Goal: Task Accomplishment & Management: Manage account settings

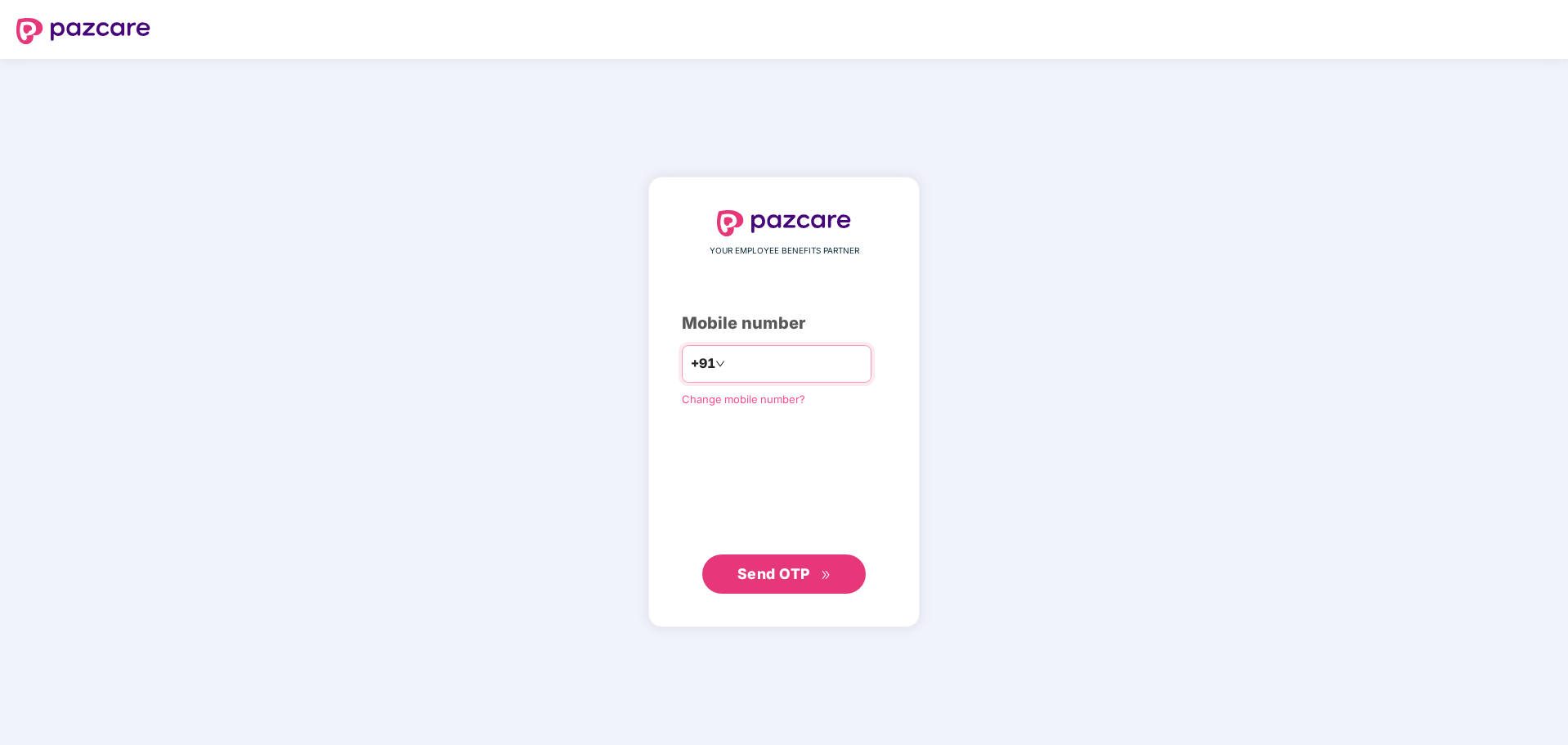
click at [731, 361] on input "number" at bounding box center [795, 364] width 134 height 26
type input "**********"
click at [797, 577] on span "Send OTP" at bounding box center [774, 574] width 73 height 17
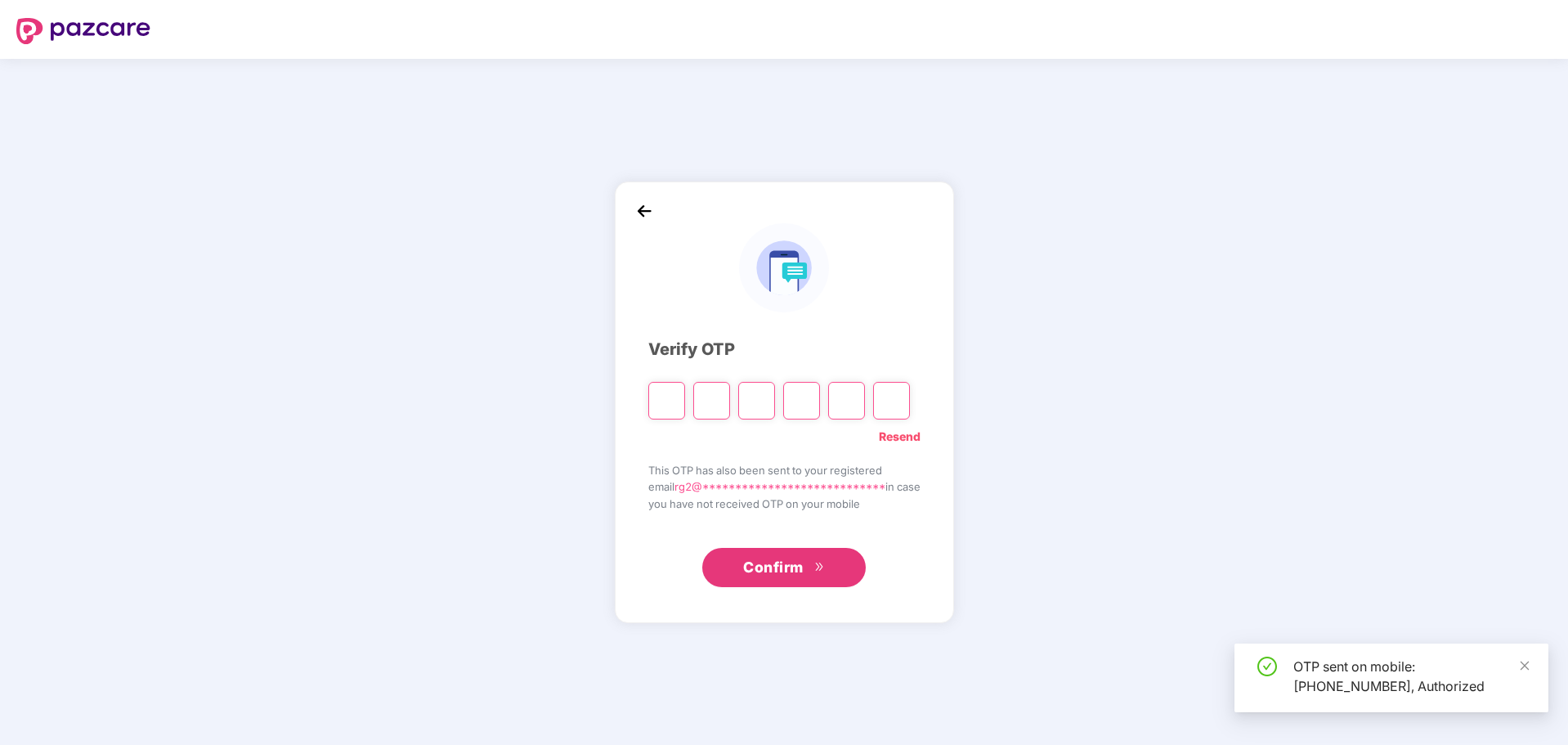
click at [662, 402] on input "Please enter verification code. Digit 1" at bounding box center [666, 400] width 36 height 37
type input "*"
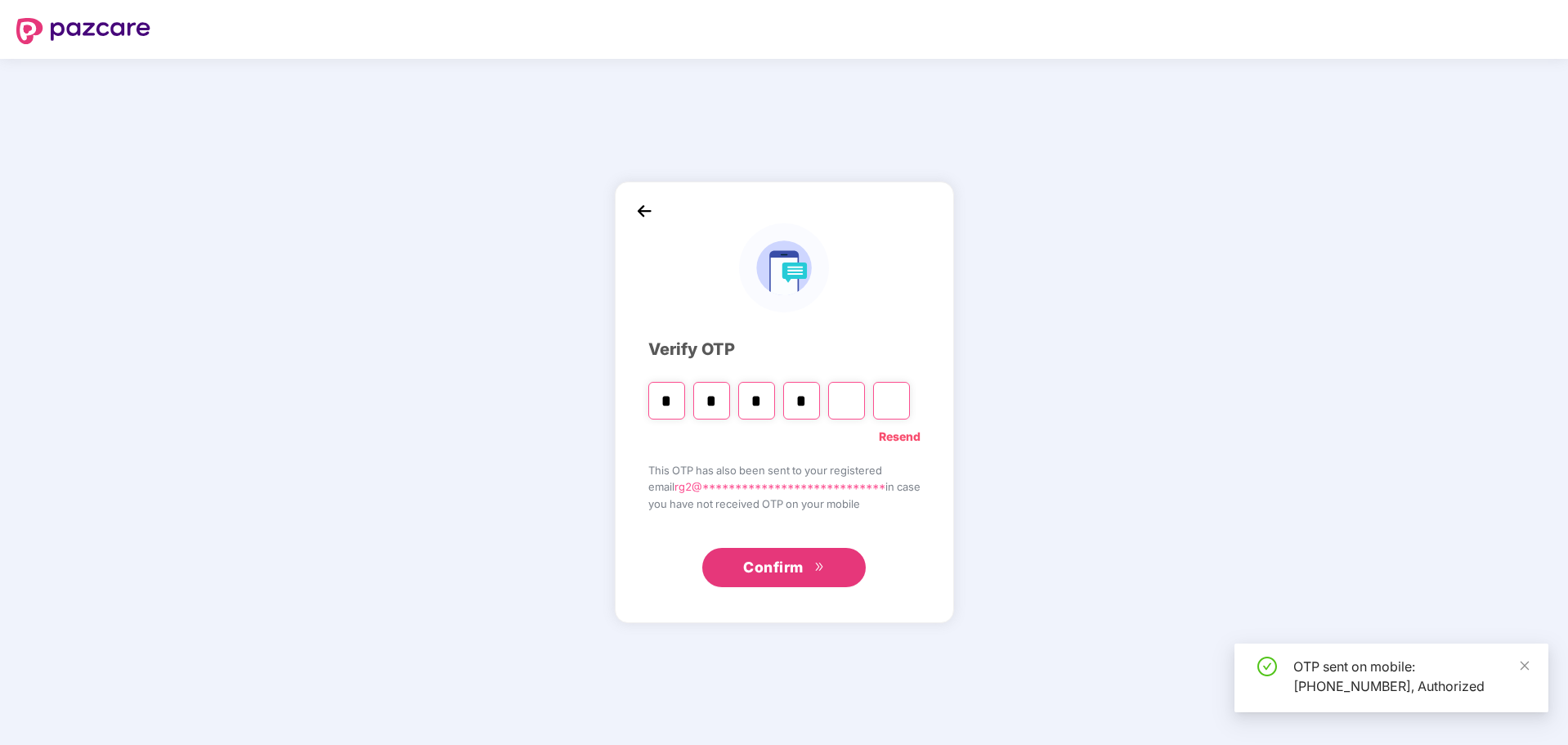
type input "*"
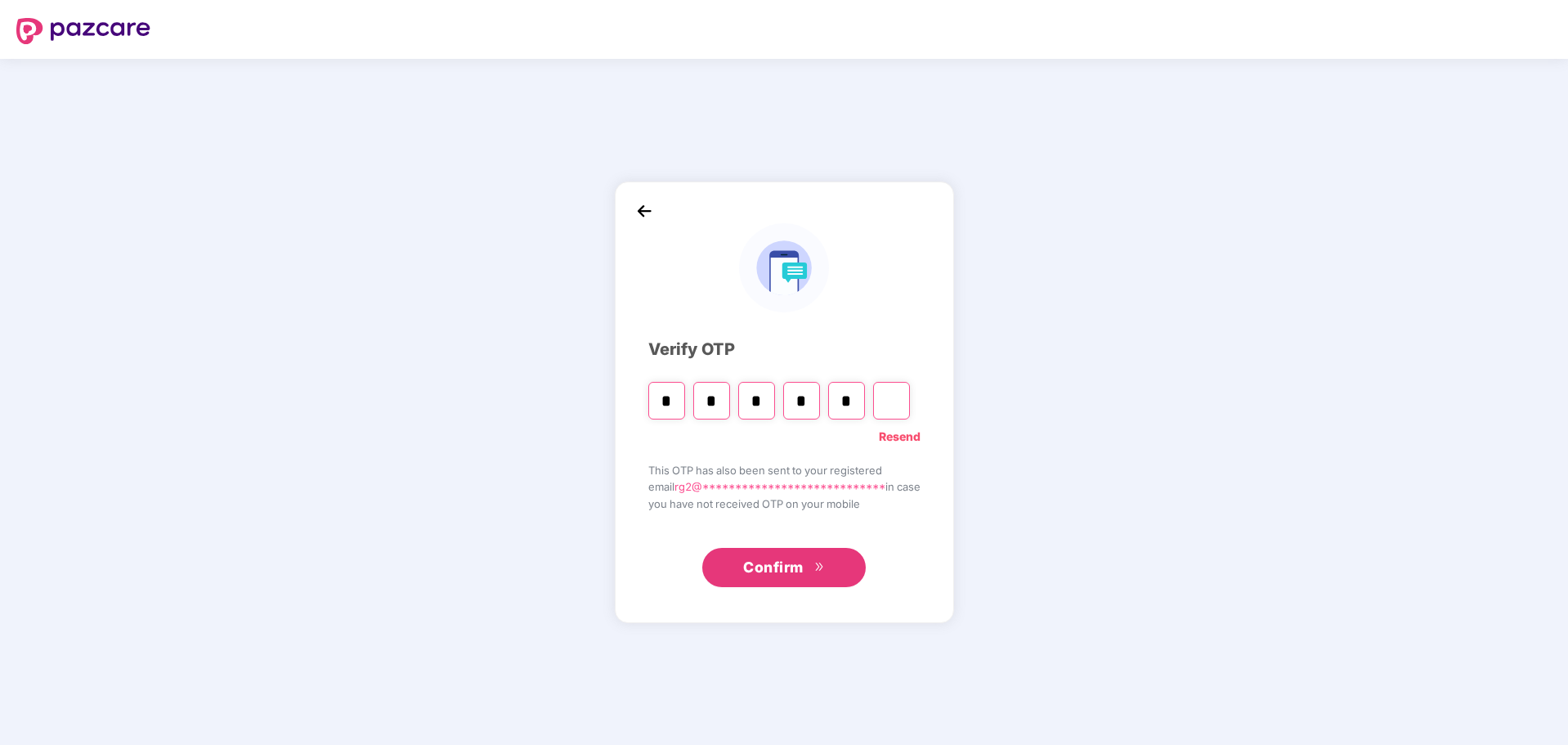
type input "*"
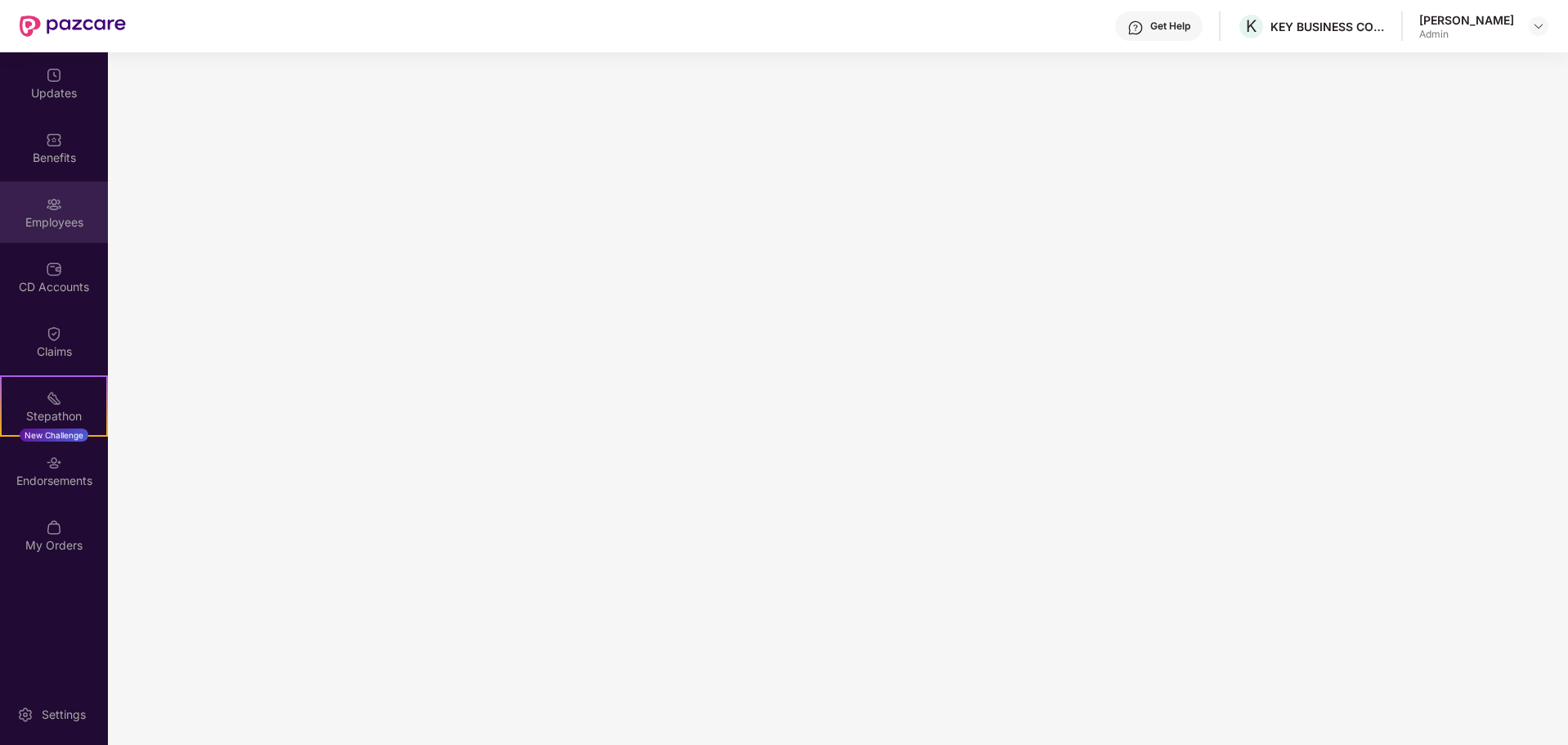
click at [59, 218] on div "Employees" at bounding box center [54, 222] width 108 height 16
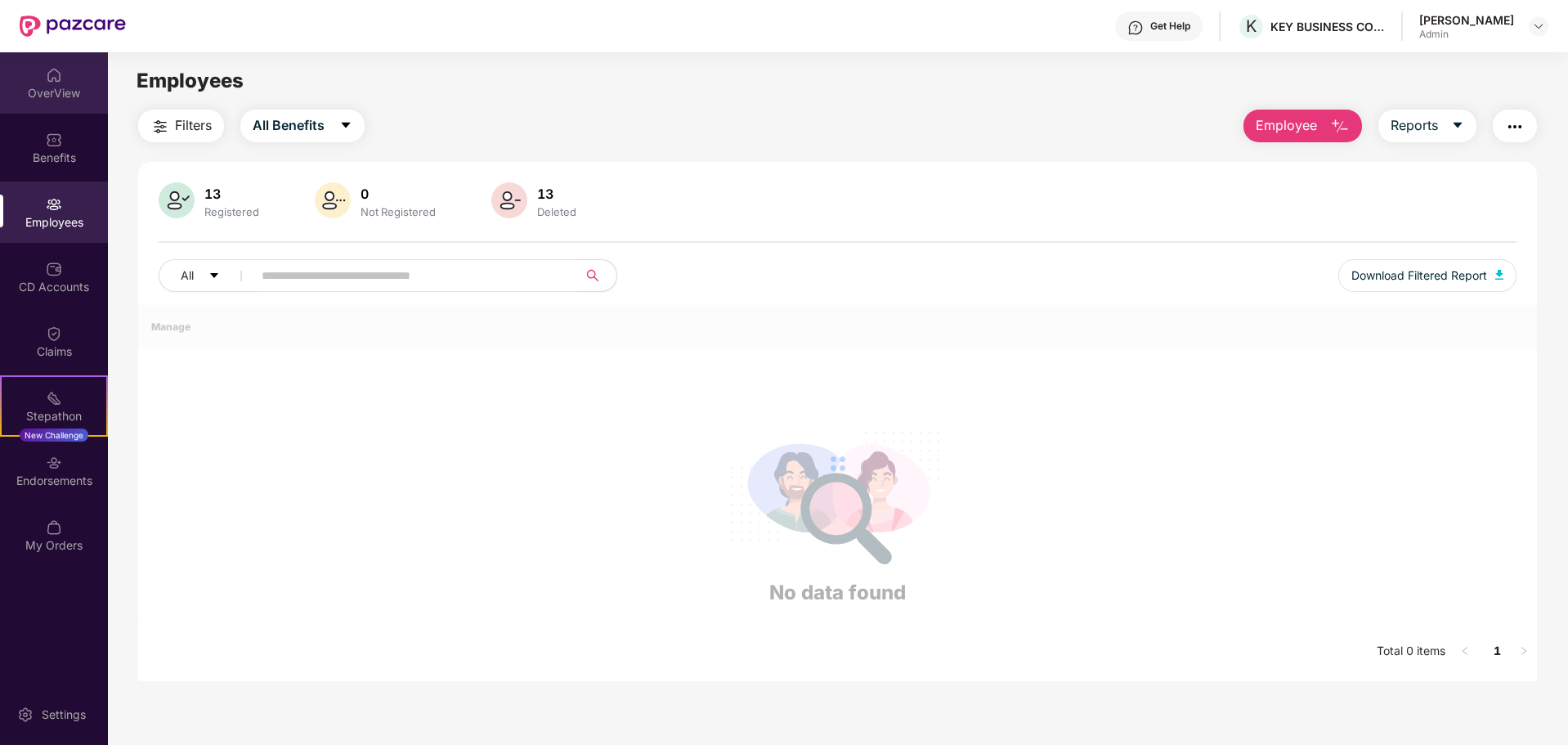
click at [41, 94] on div "OverView" at bounding box center [54, 93] width 108 height 16
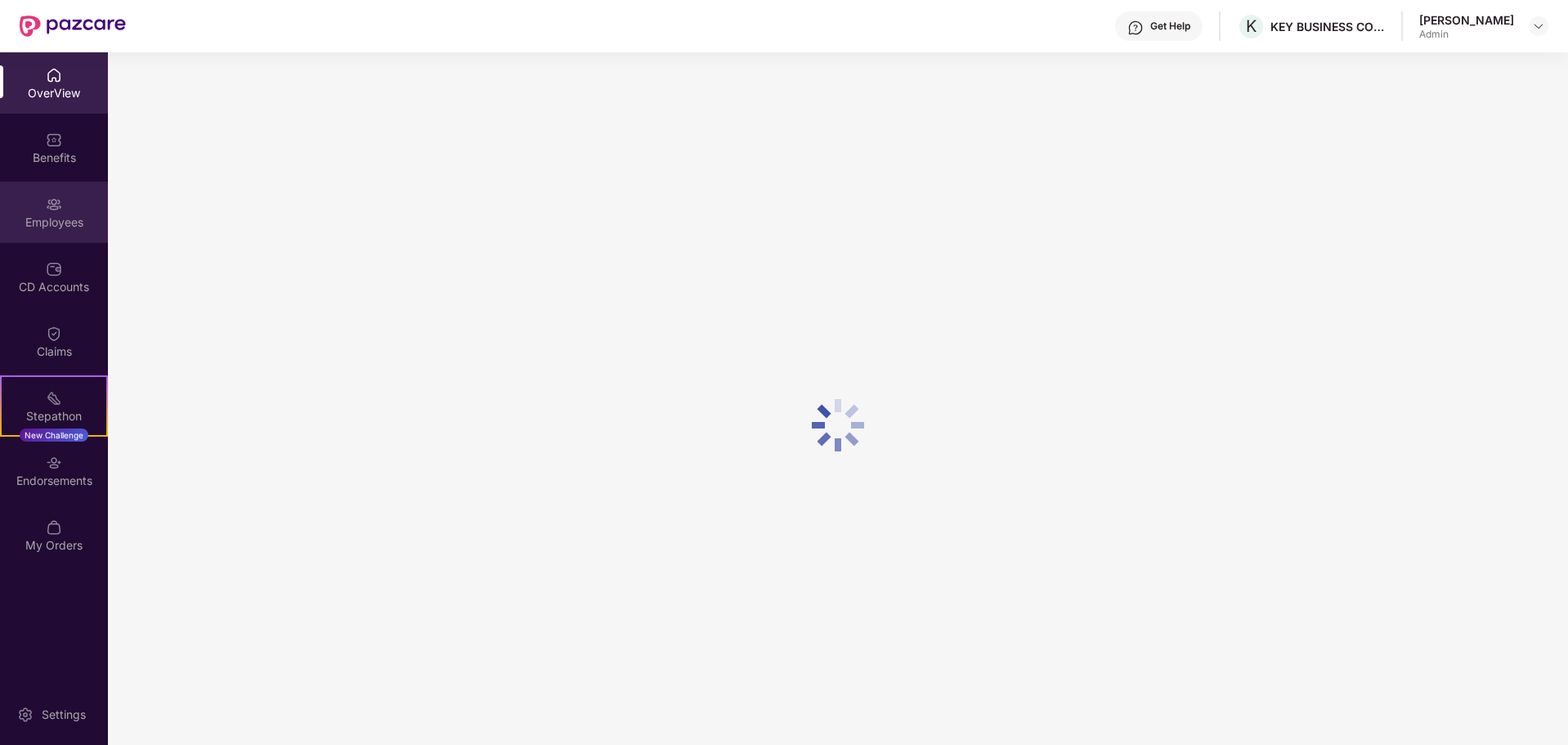
click at [59, 220] on div "Employees" at bounding box center [54, 222] width 108 height 16
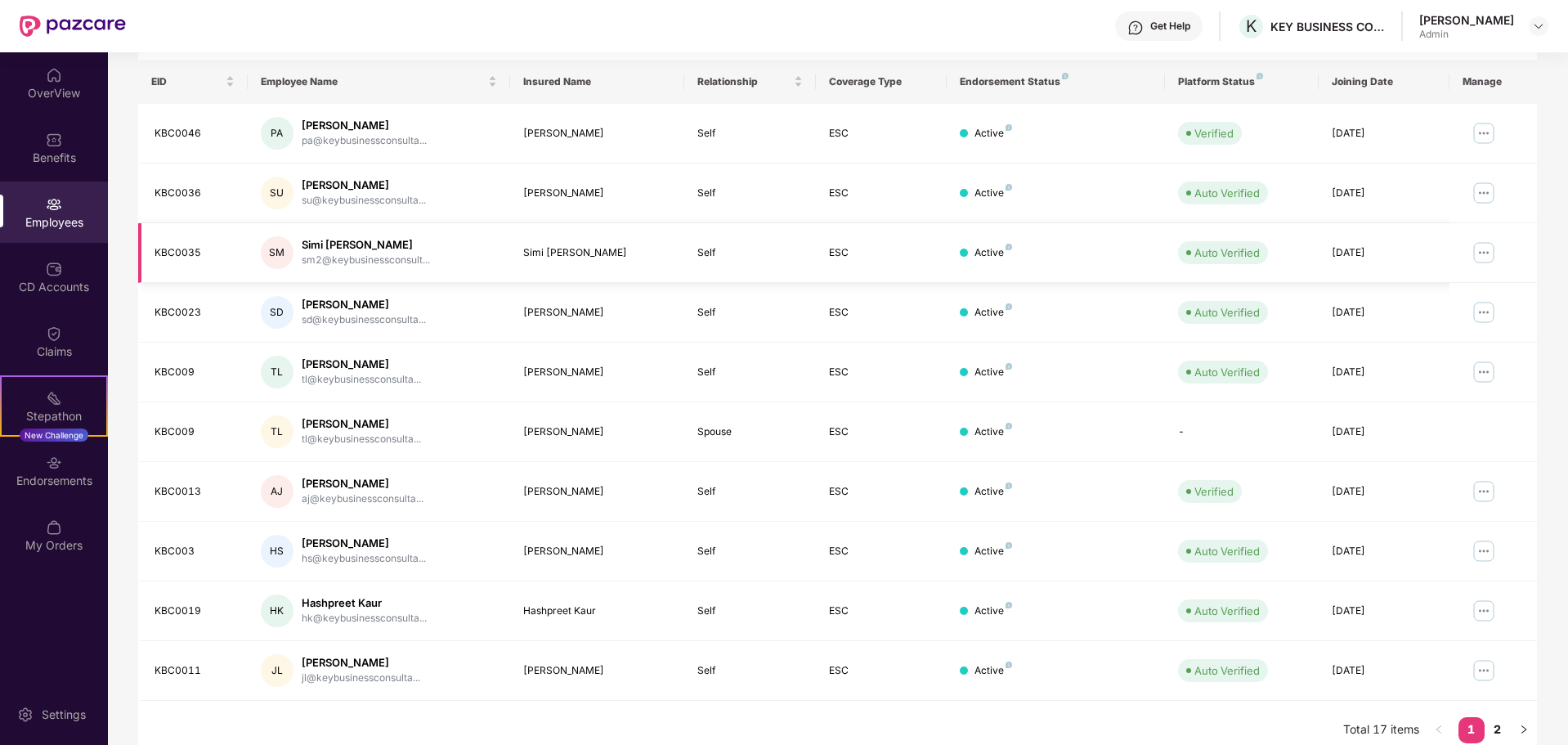
scroll to position [260, 0]
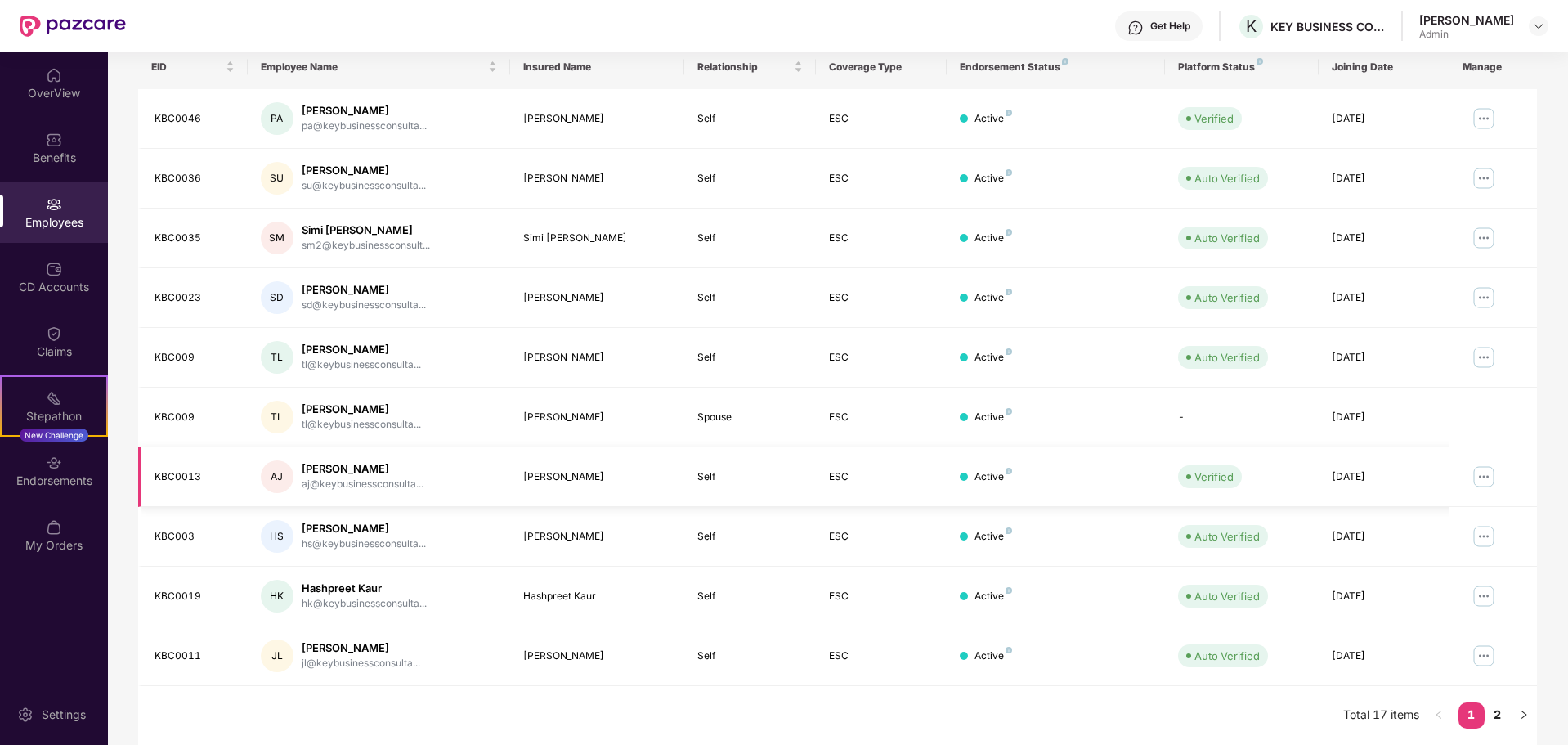
click at [1487, 480] on img at bounding box center [1483, 477] width 26 height 26
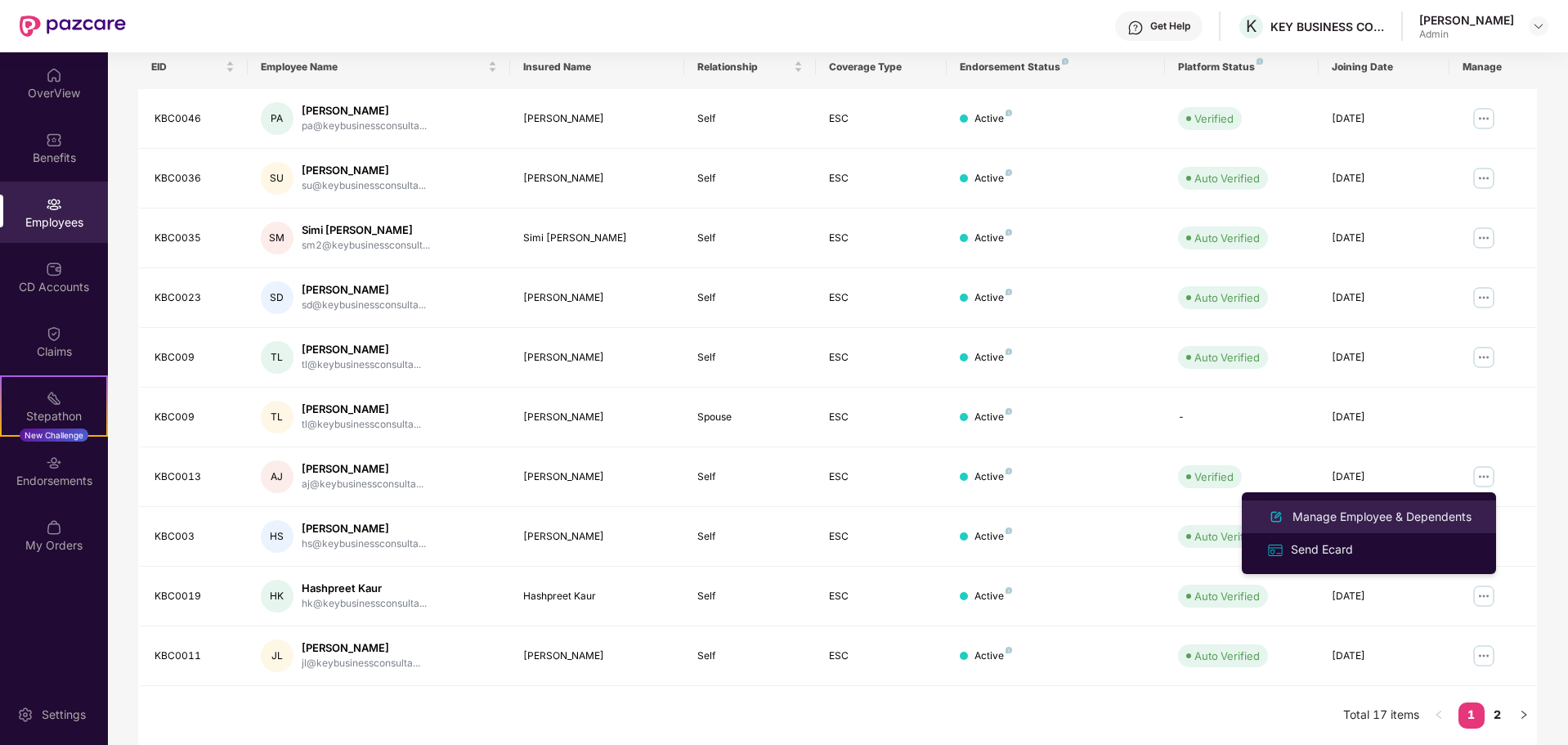
click at [1362, 519] on div "Manage Employee & Dependents" at bounding box center [1382, 517] width 186 height 18
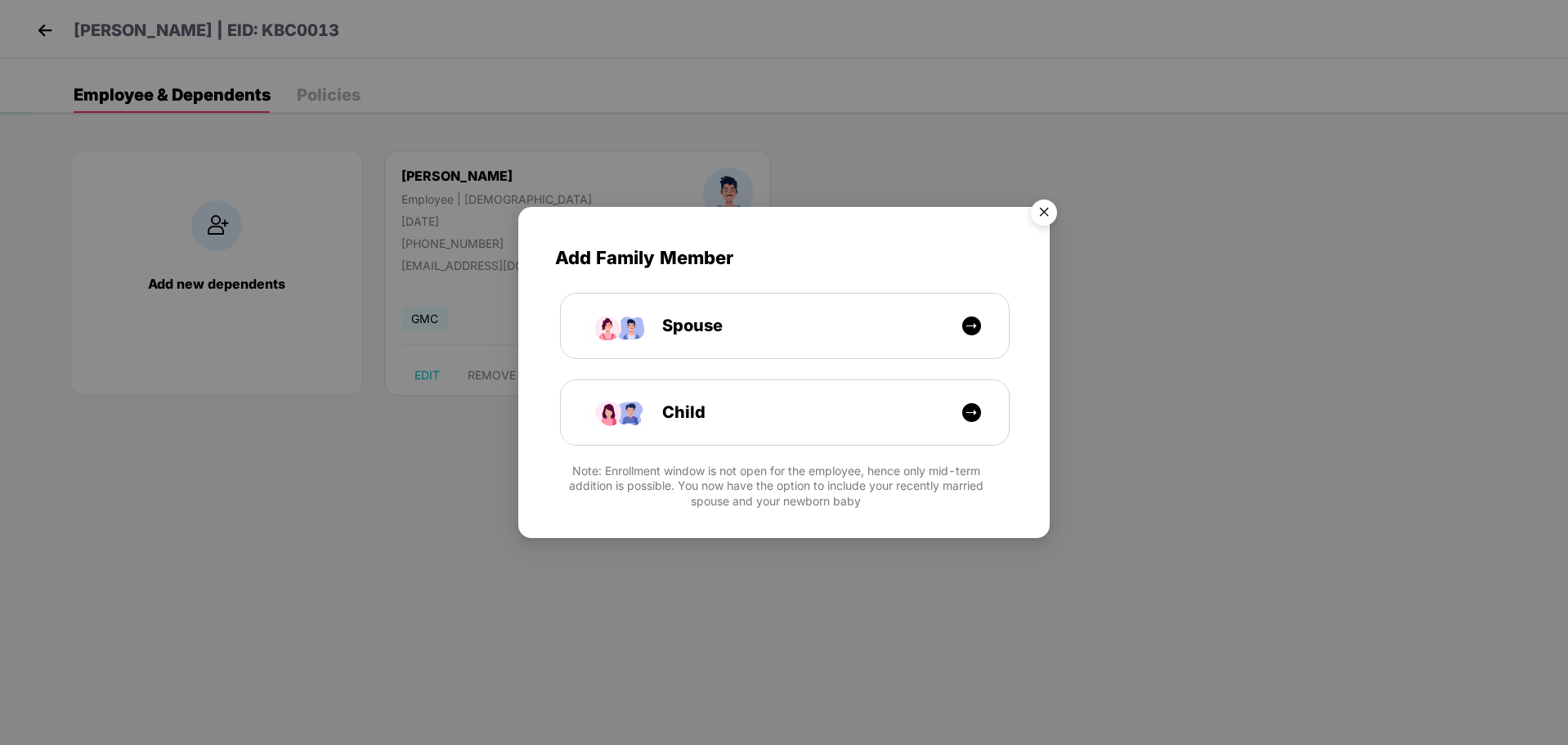
click at [1041, 213] on img "Close" at bounding box center [1044, 215] width 46 height 46
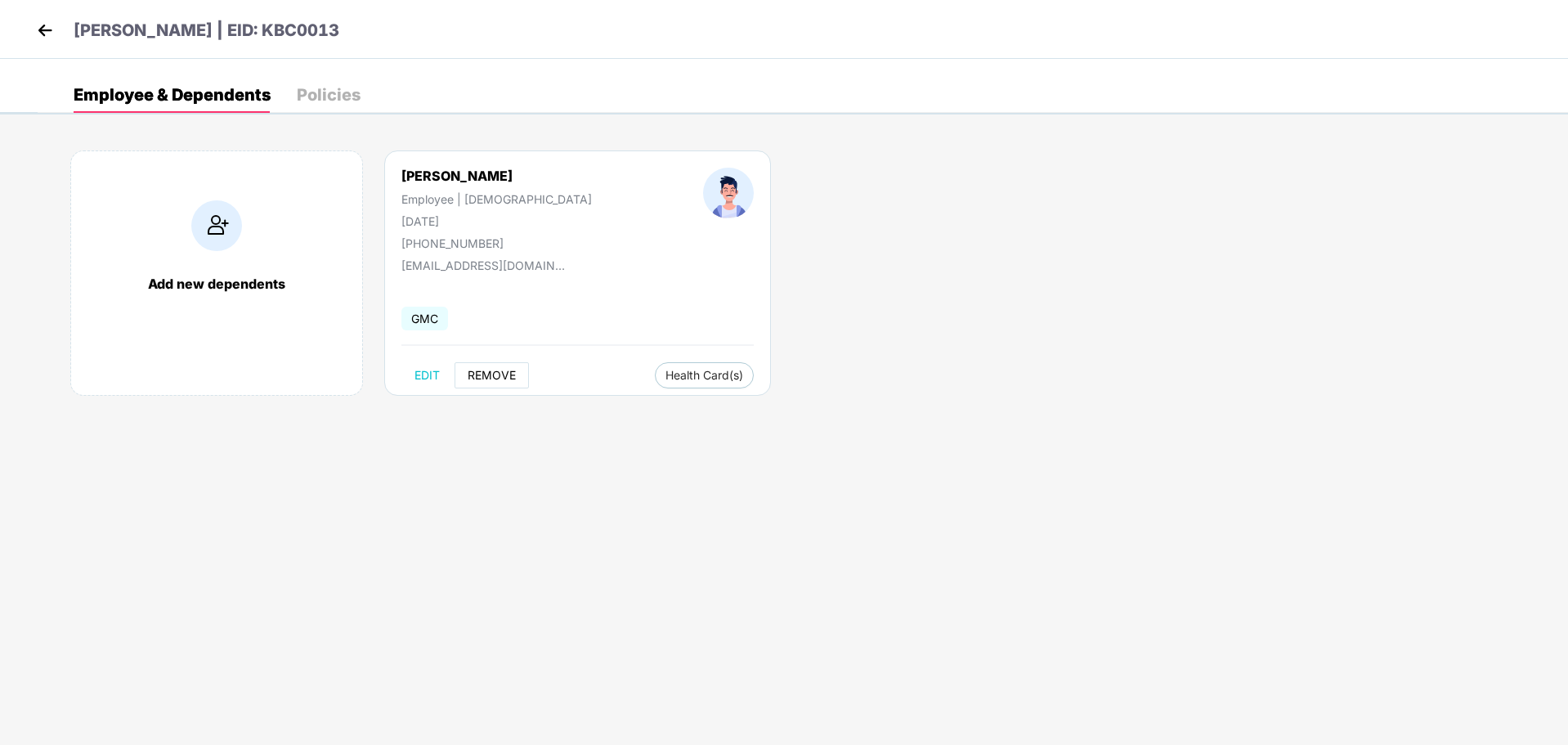
click at [501, 376] on span "REMOVE" at bounding box center [491, 375] width 48 height 13
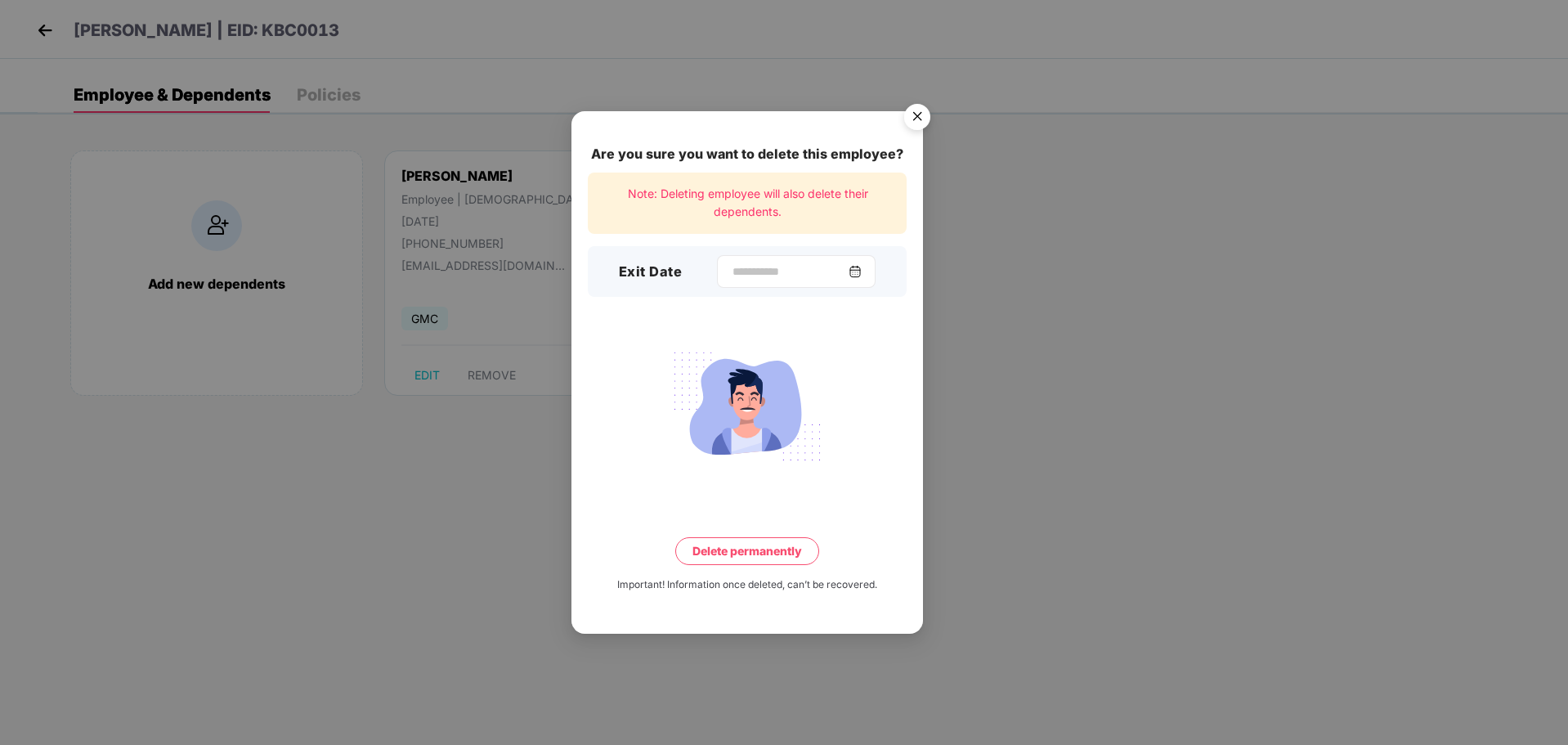
click at [861, 274] on img at bounding box center [855, 272] width 13 height 13
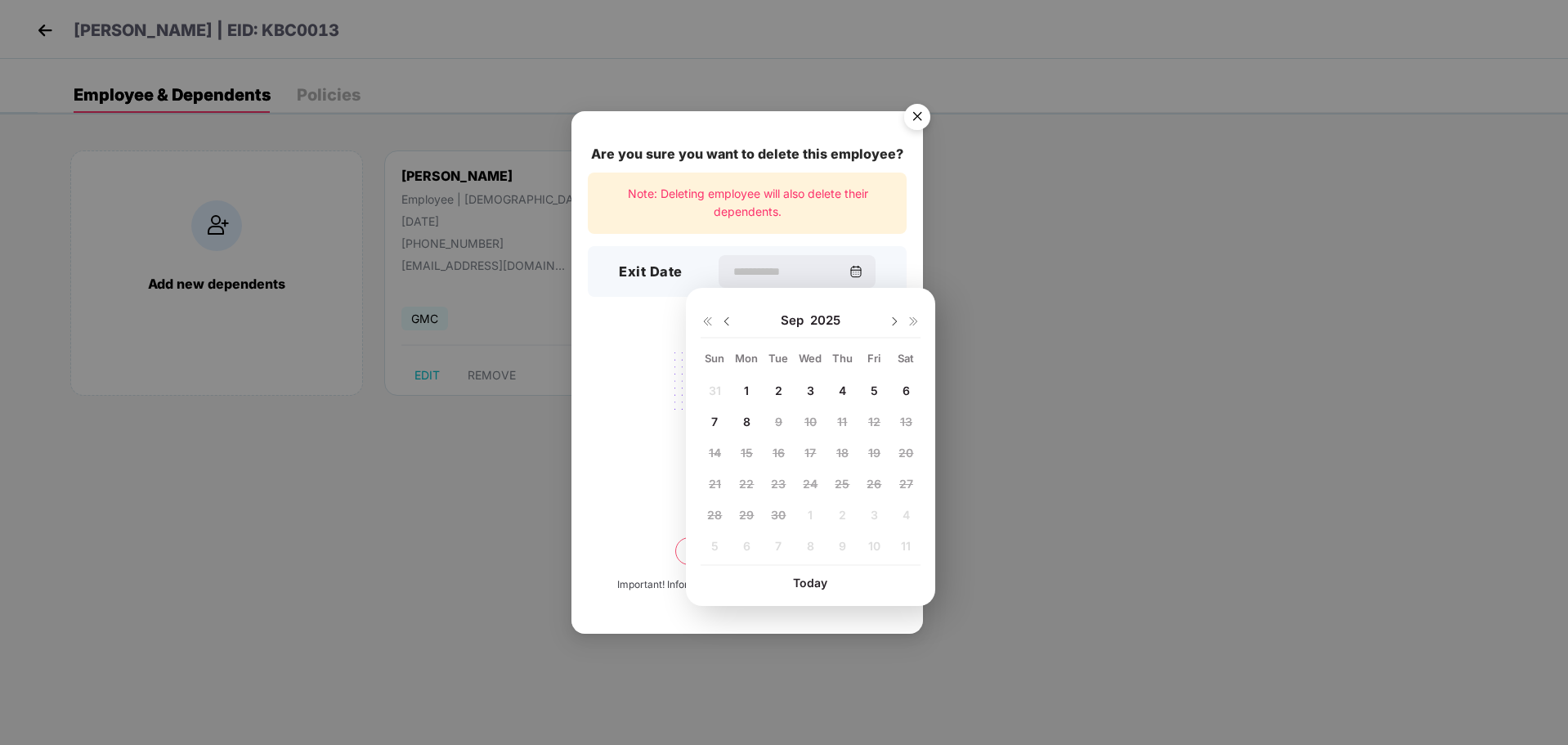
click at [904, 391] on span "6" at bounding box center [906, 390] width 7 height 14
type input "**********"
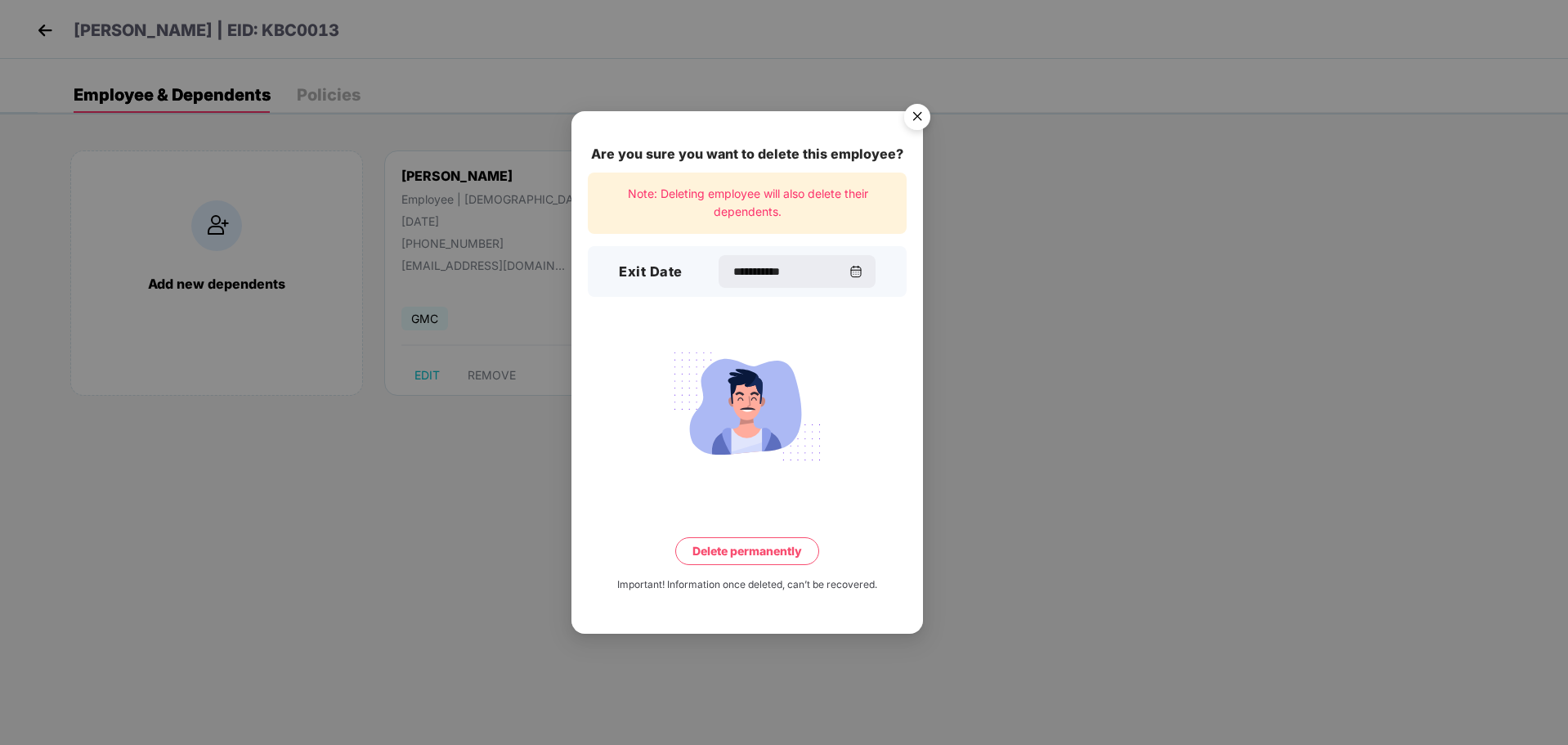
click at [735, 551] on button "Delete permanently" at bounding box center [748, 551] width 144 height 27
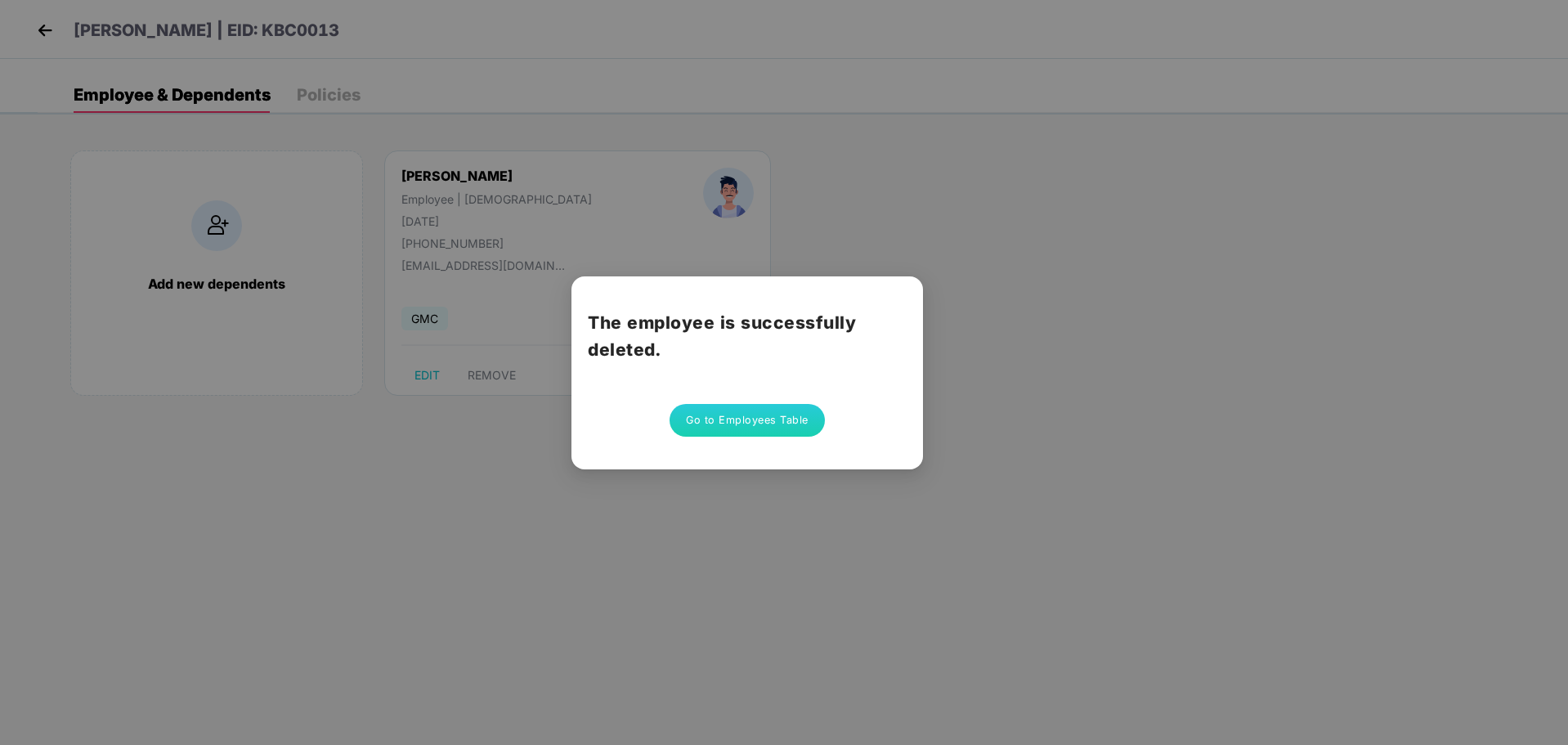
click at [767, 429] on button "Go to Employees Table" at bounding box center [748, 420] width 155 height 33
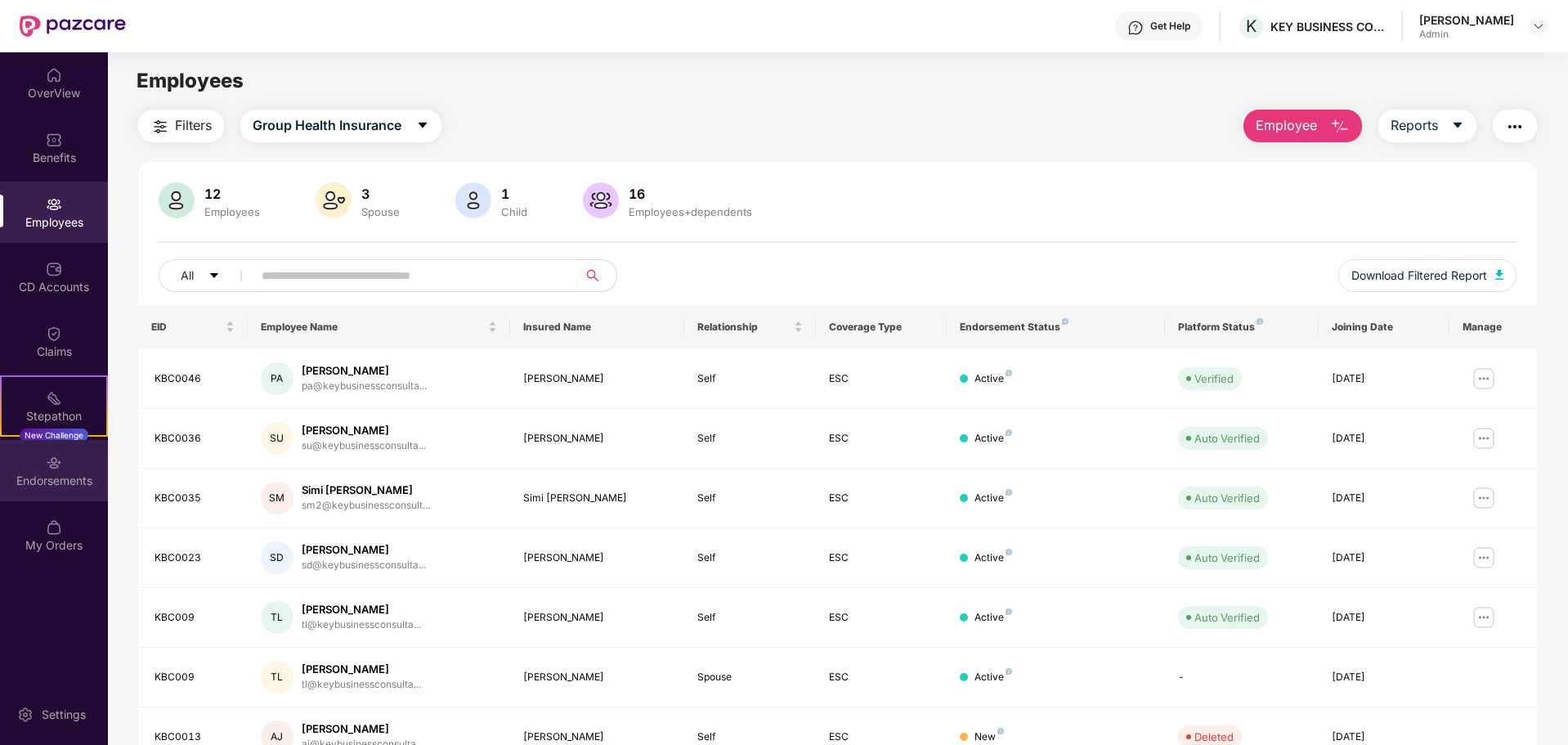
click at [70, 471] on div "Endorsements" at bounding box center [54, 471] width 108 height 61
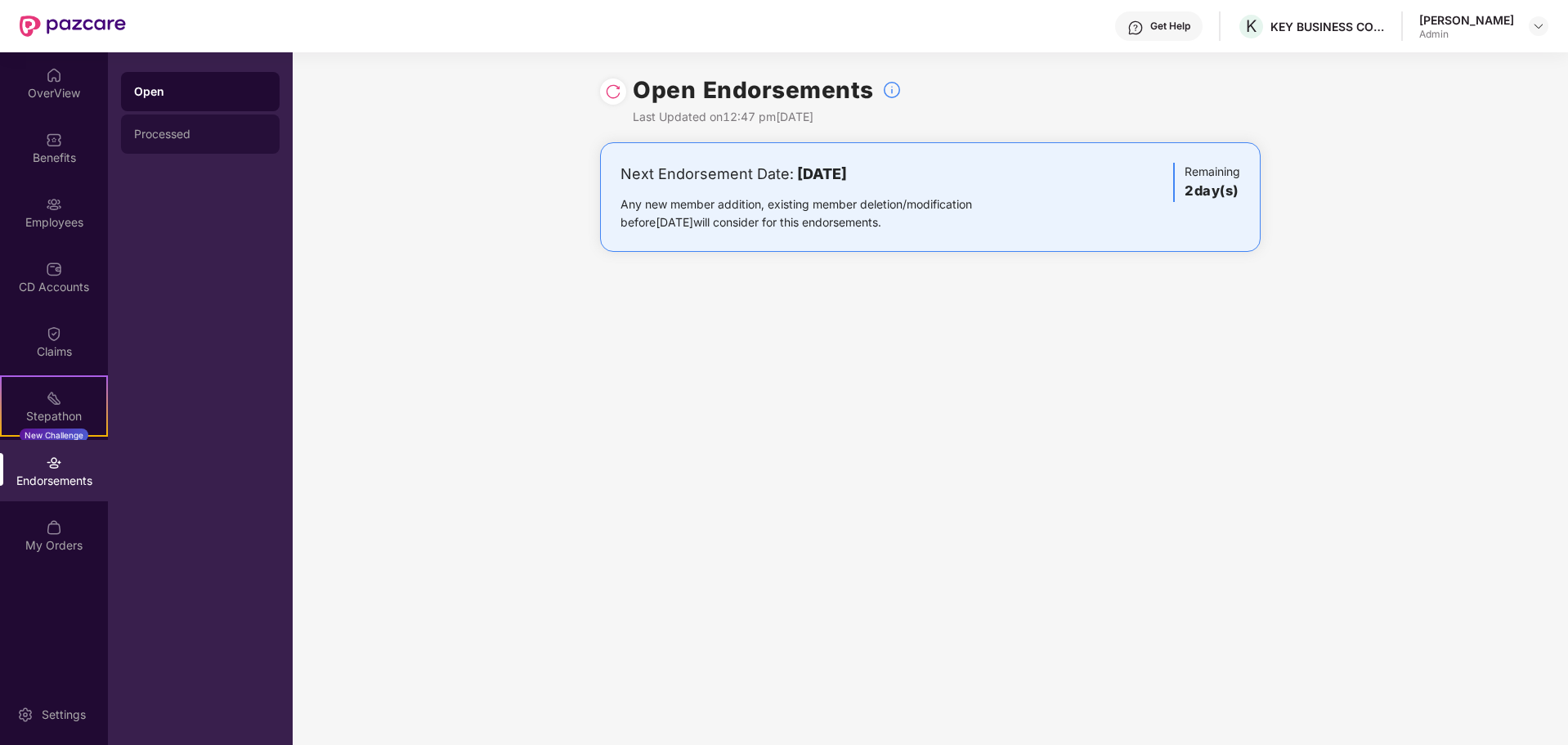
click at [181, 138] on div "Processed" at bounding box center [200, 134] width 132 height 13
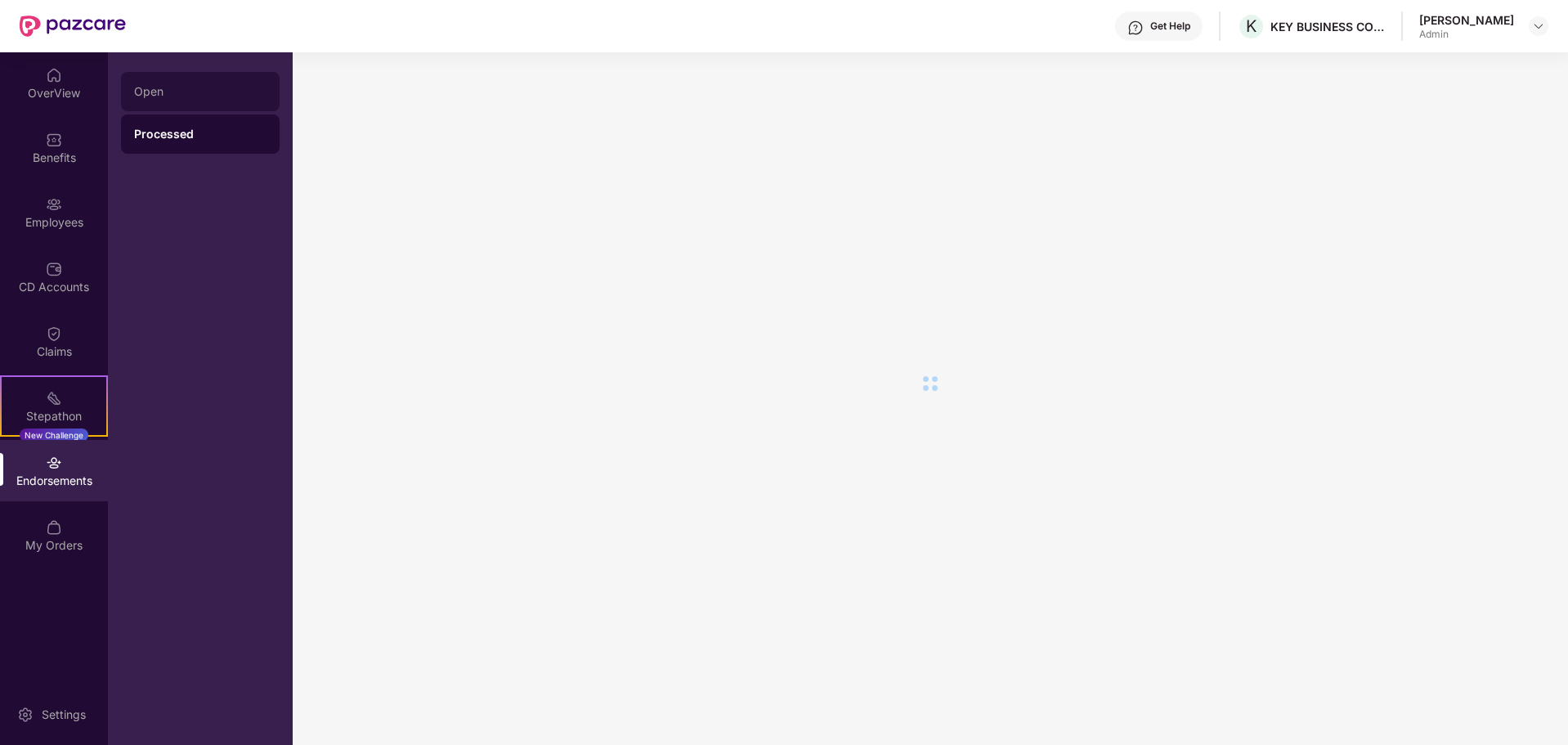
click at [170, 92] on div "Open" at bounding box center [200, 91] width 132 height 13
